Goal: Information Seeking & Learning: Check status

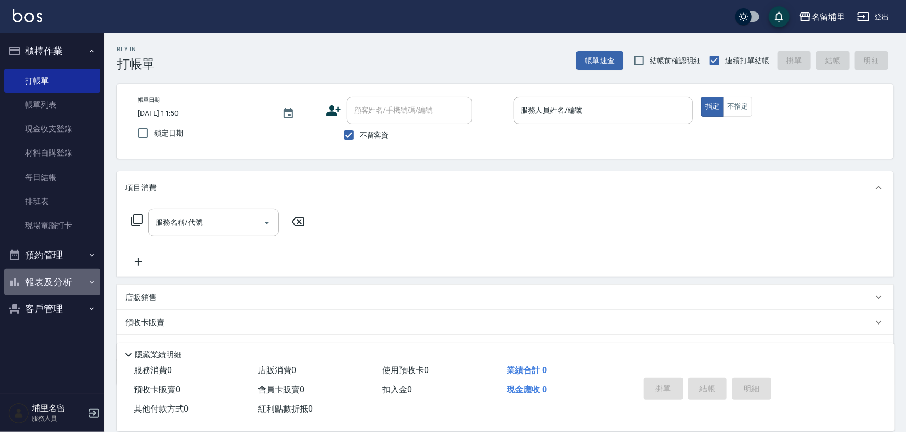
click at [64, 283] on button "報表及分析" at bounding box center [52, 282] width 96 height 27
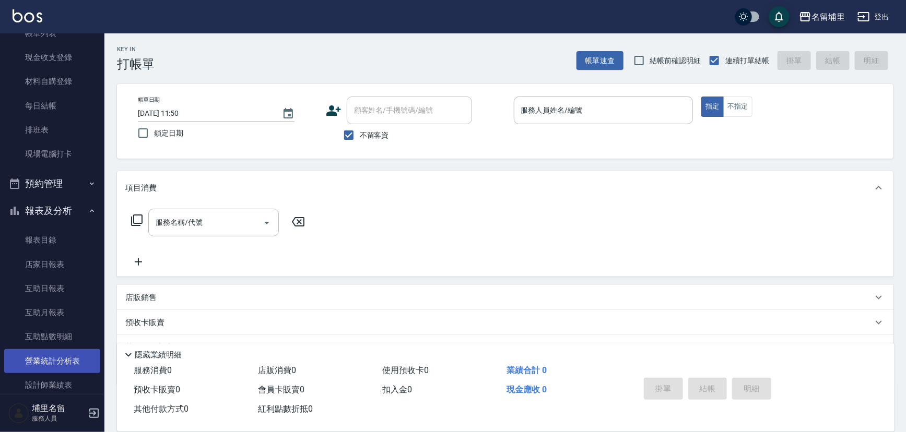
scroll to position [94, 0]
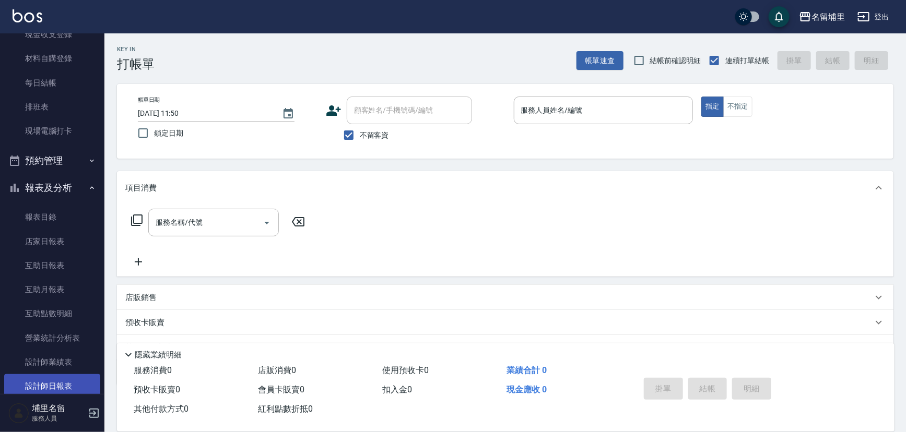
drag, startPoint x: 72, startPoint y: 381, endPoint x: 76, endPoint y: 378, distance: 5.4
click at [73, 381] on link "設計師日報表" at bounding box center [52, 386] width 96 height 24
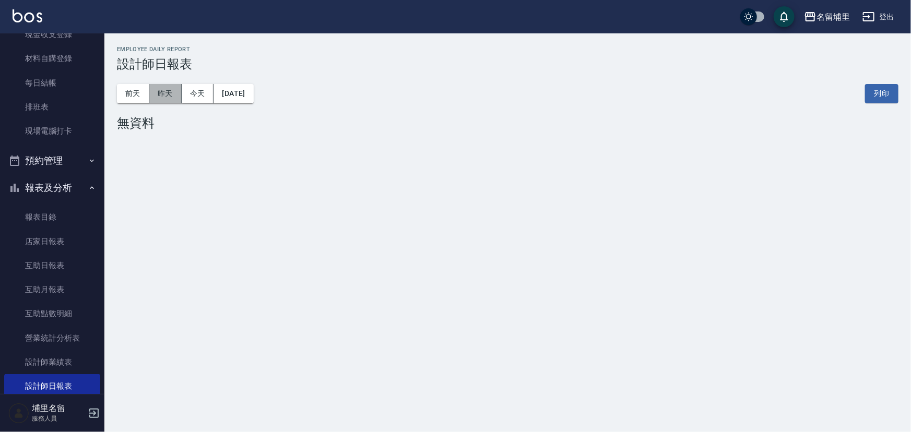
click at [169, 98] on button "昨天" at bounding box center [165, 93] width 32 height 19
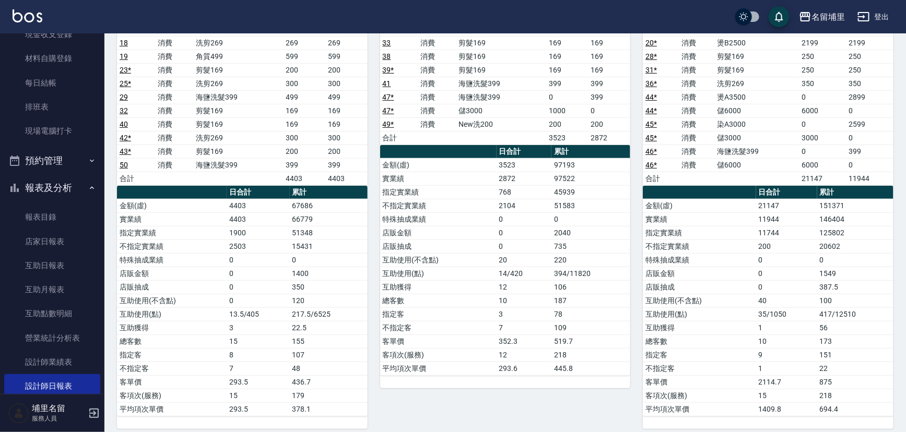
scroll to position [189, 0]
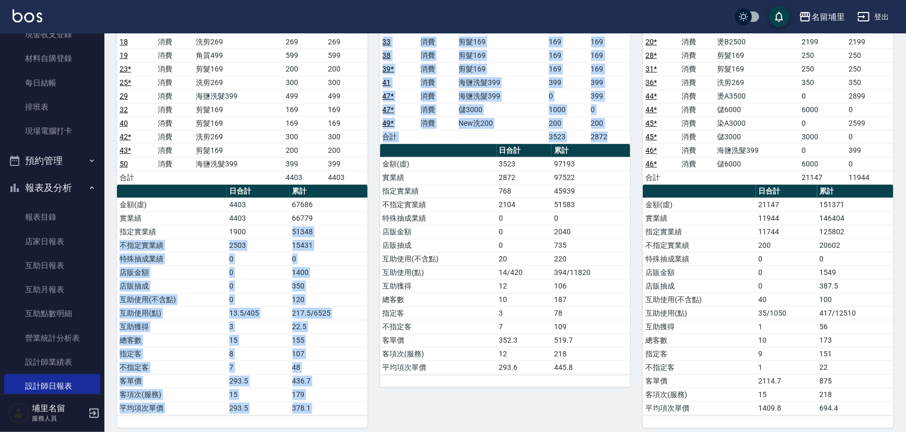
drag, startPoint x: 292, startPoint y: 231, endPoint x: 372, endPoint y: 239, distance: 79.7
click at [371, 239] on div "5 [PERSON_NAME] [DATE] 日報表 單號 類別 項目 金額 業績 2 消費 剪髮169 169 169 10 消費 New洗200 200 …" at bounding box center [498, 171] width 263 height 514
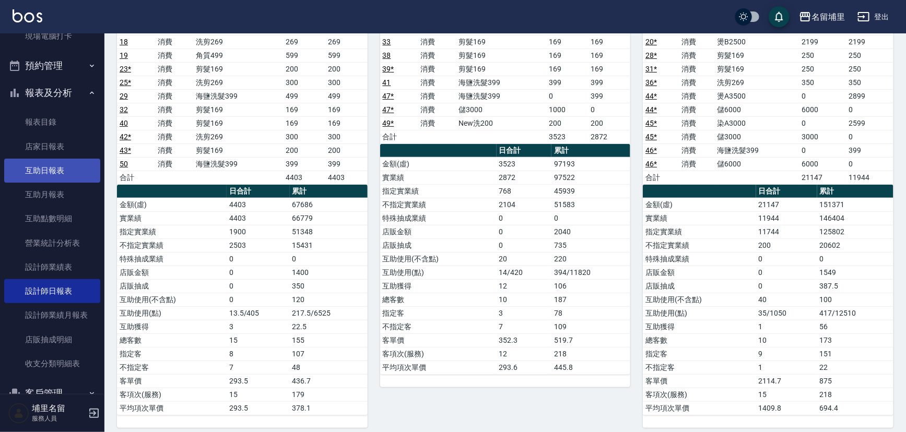
click at [58, 173] on link "互助日報表" at bounding box center [52, 171] width 96 height 24
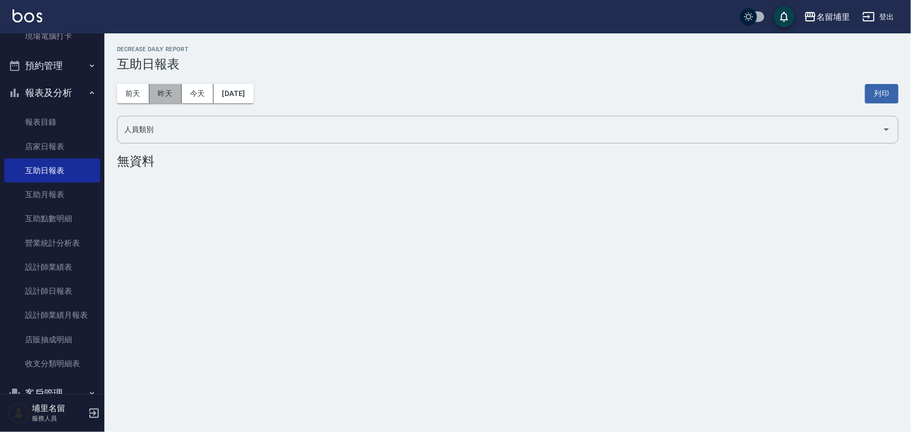
click at [167, 94] on button "昨天" at bounding box center [165, 93] width 32 height 19
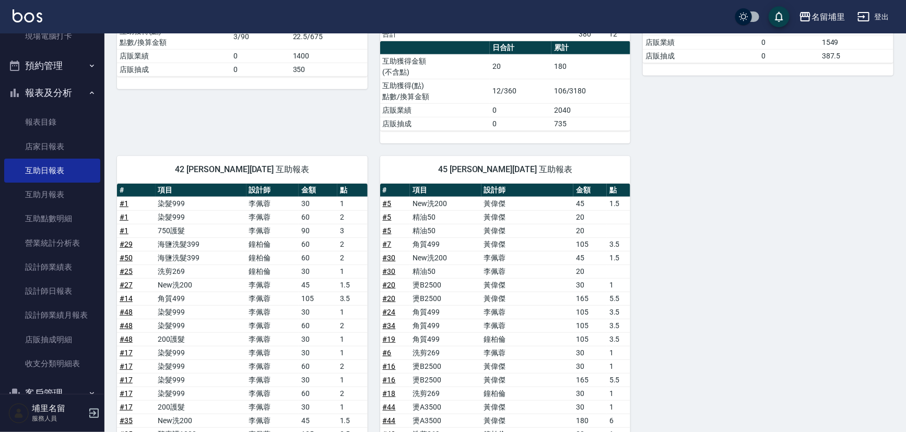
scroll to position [228, 0]
